Goal: Task Accomplishment & Management: Manage account settings

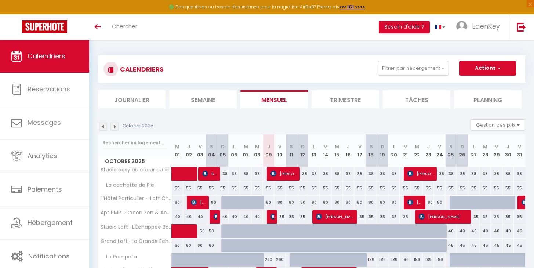
select select
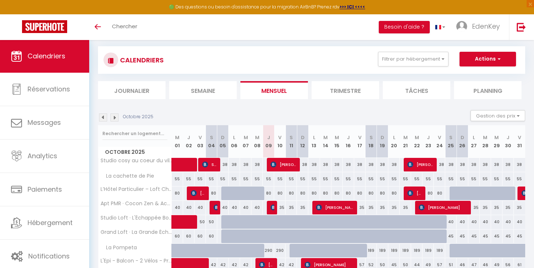
scroll to position [58, 0]
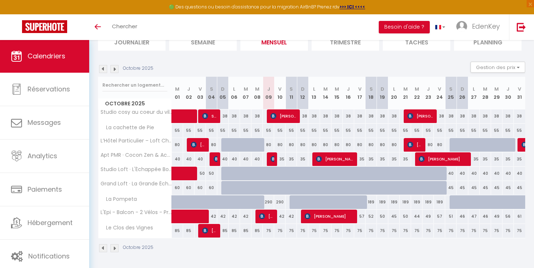
click at [273, 161] on img at bounding box center [274, 159] width 6 height 6
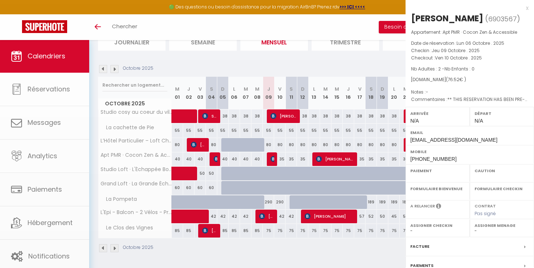
select select "OK"
select select "KO"
select select "0"
select select "1"
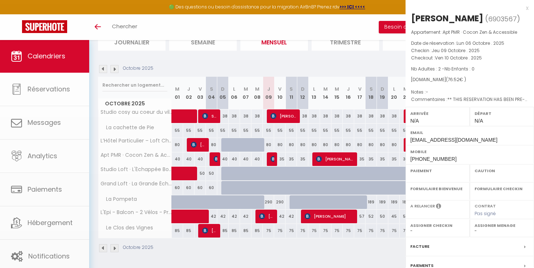
select select
select select "45909"
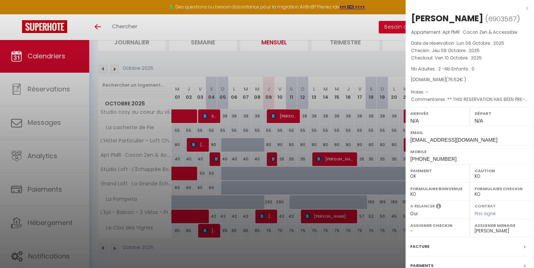
click at [522, 7] on div "x" at bounding box center [467, 8] width 123 height 9
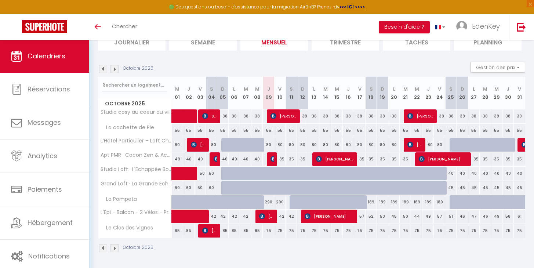
click at [284, 161] on div "35" at bounding box center [279, 159] width 11 height 14
type input "35"
type input "Ven 10 Octobre 2025"
type input "[DATE]"
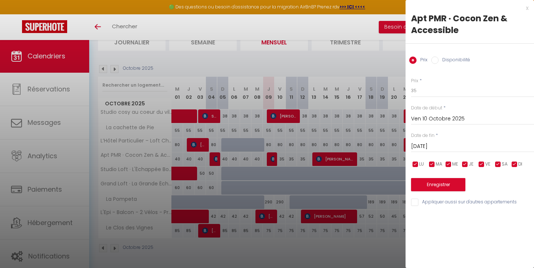
click at [437, 61] on input "Disponibilité" at bounding box center [435, 60] width 7 height 7
radio input "true"
radio input "false"
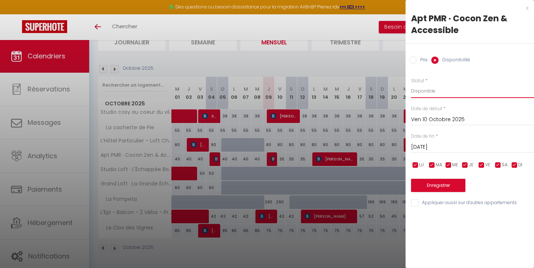
select select "0"
click at [444, 184] on button "Enregistrer" at bounding box center [438, 185] width 54 height 13
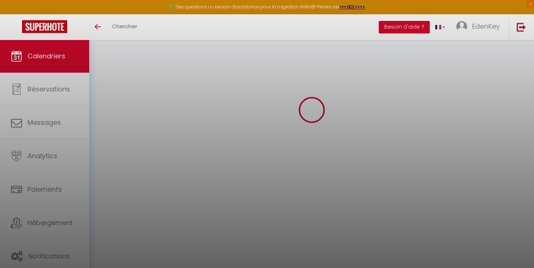
scroll to position [40, 0]
